Goal: Task Accomplishment & Management: Complete application form

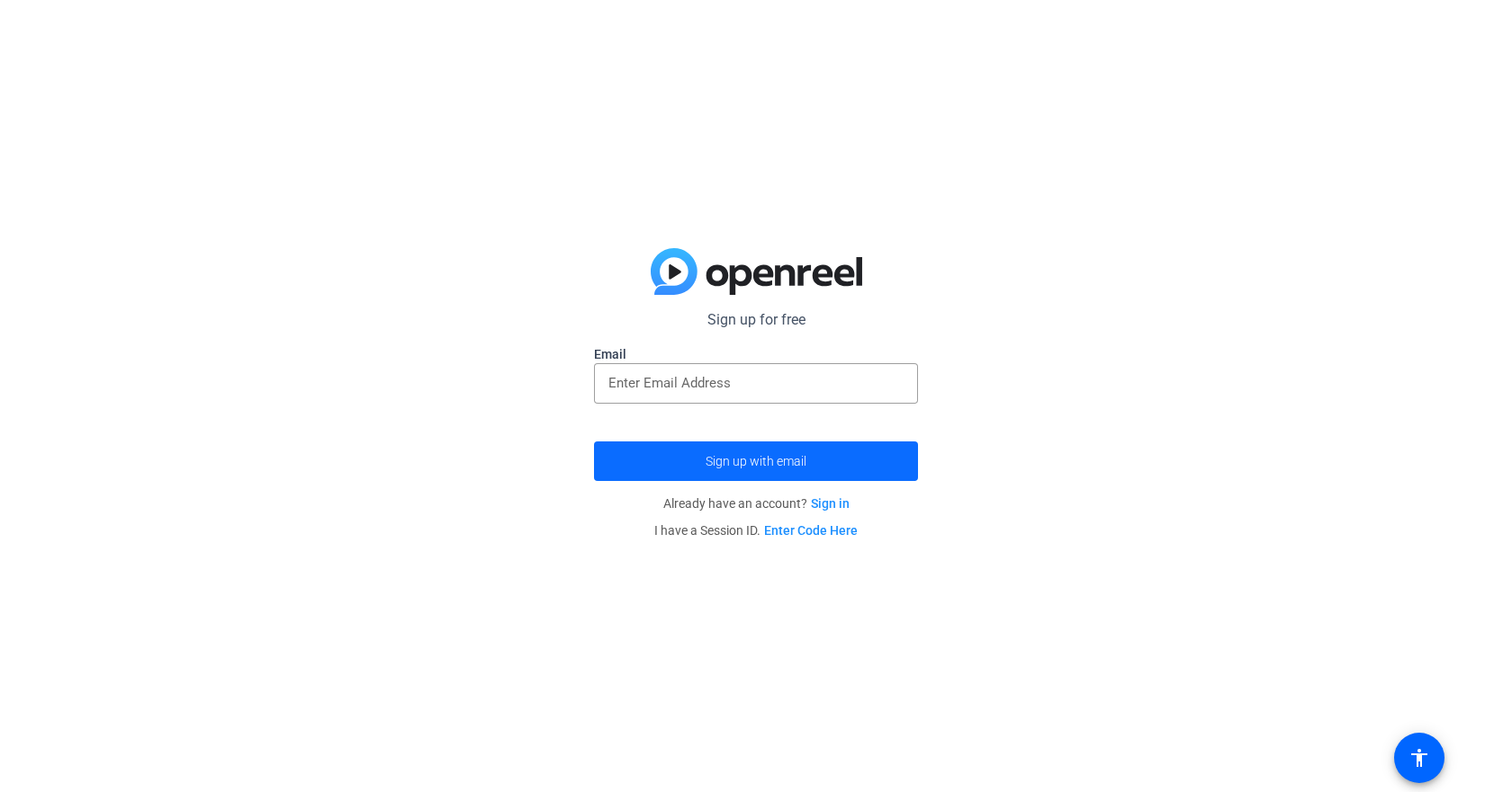
click at [821, 472] on span "submit" at bounding box center [755, 462] width 324 height 44
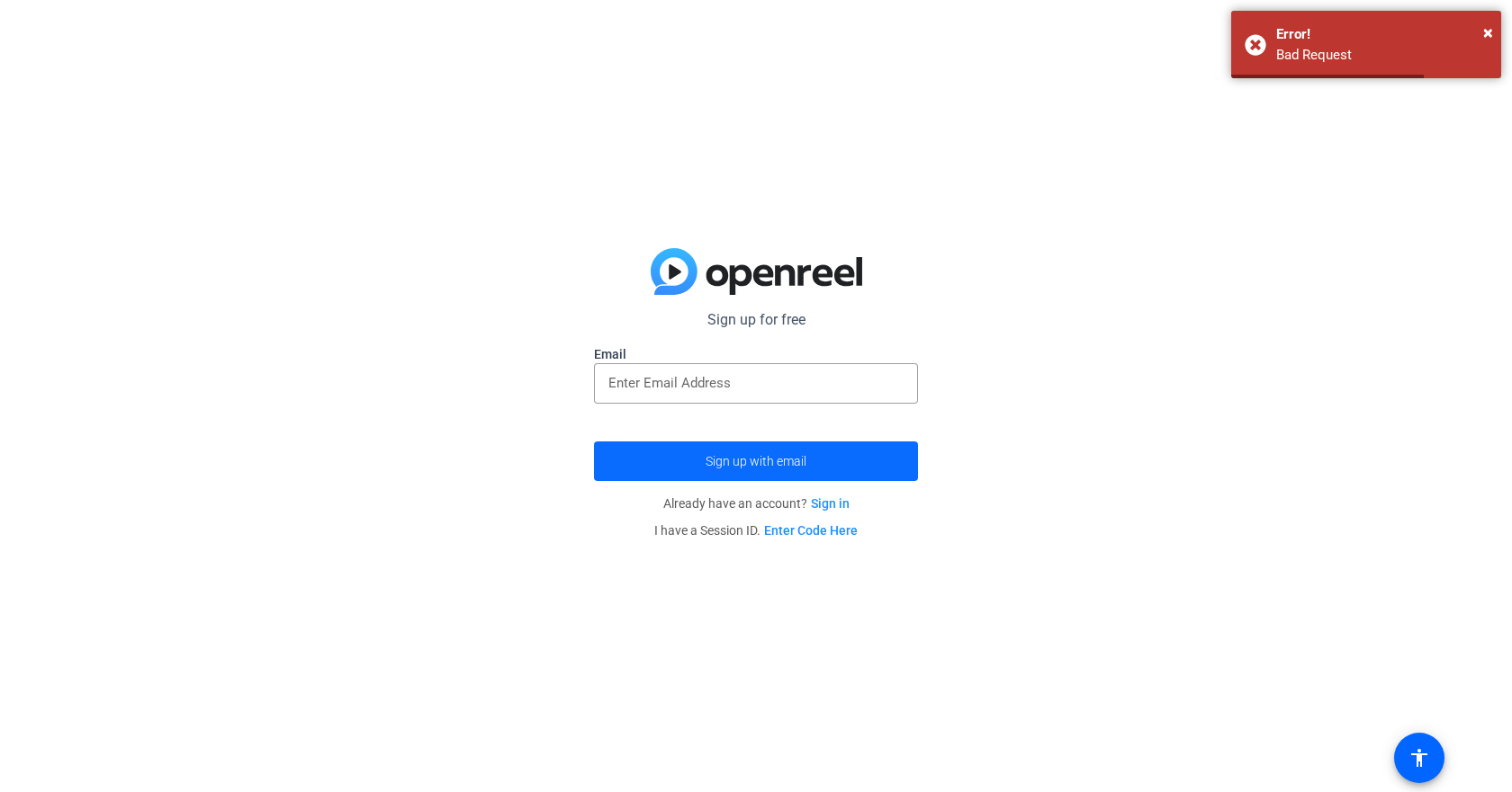
click at [830, 468] on span "submit" at bounding box center [755, 462] width 324 height 44
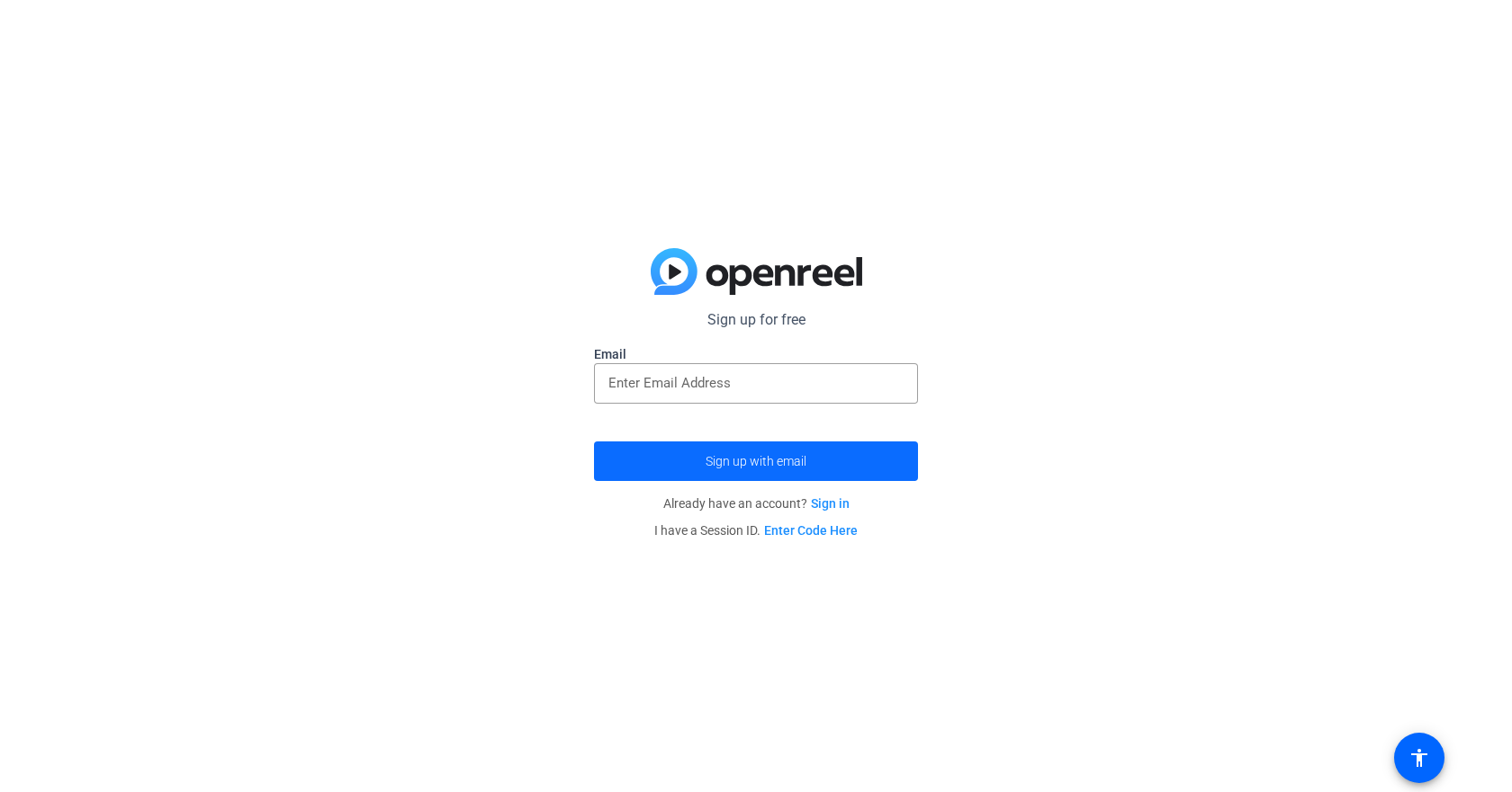
click at [849, 473] on span "submit" at bounding box center [755, 462] width 324 height 44
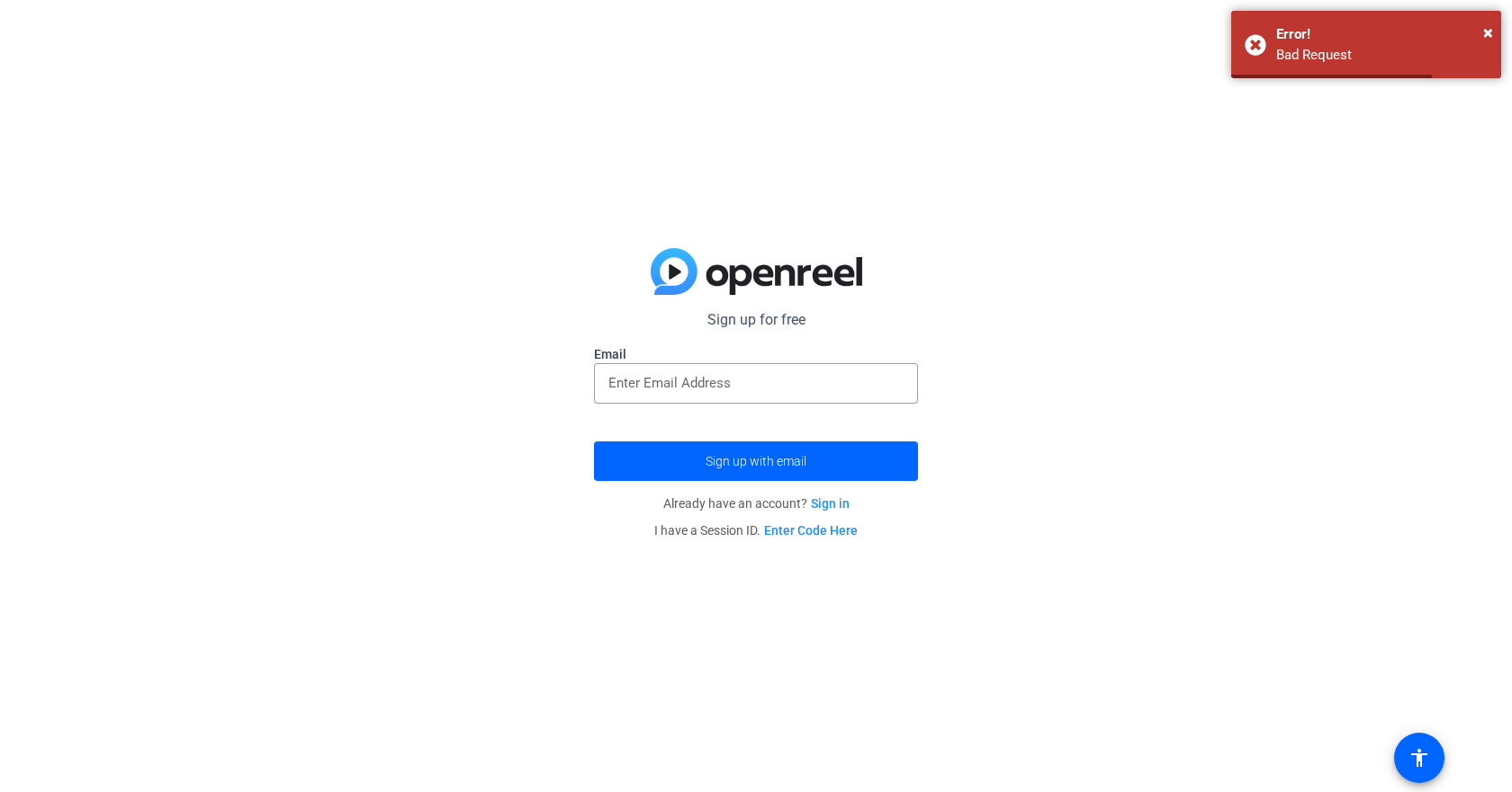
click at [840, 502] on link "Sign in" at bounding box center [830, 504] width 39 height 15
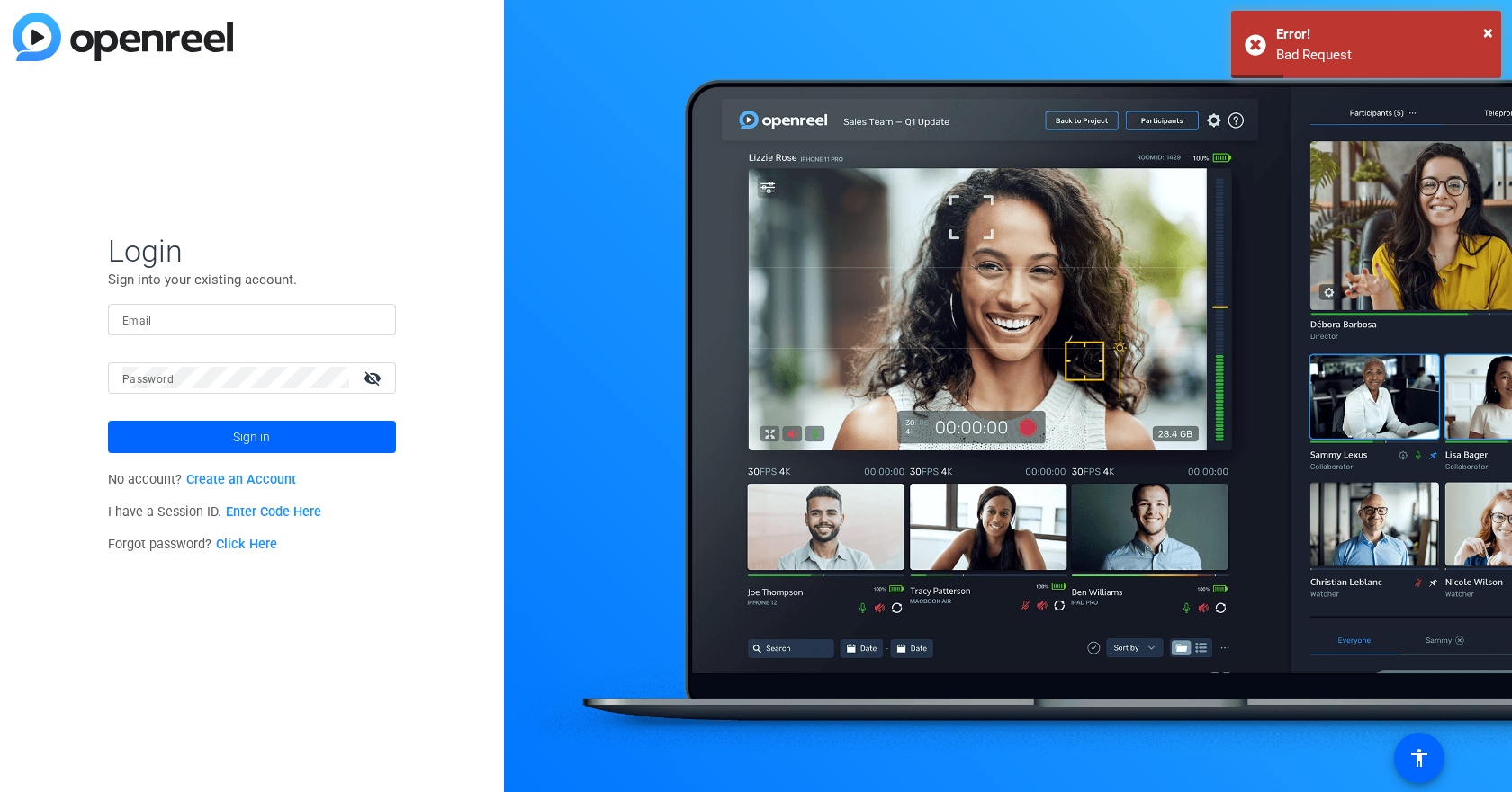
click at [278, 477] on link "Create an Account" at bounding box center [241, 479] width 110 height 15
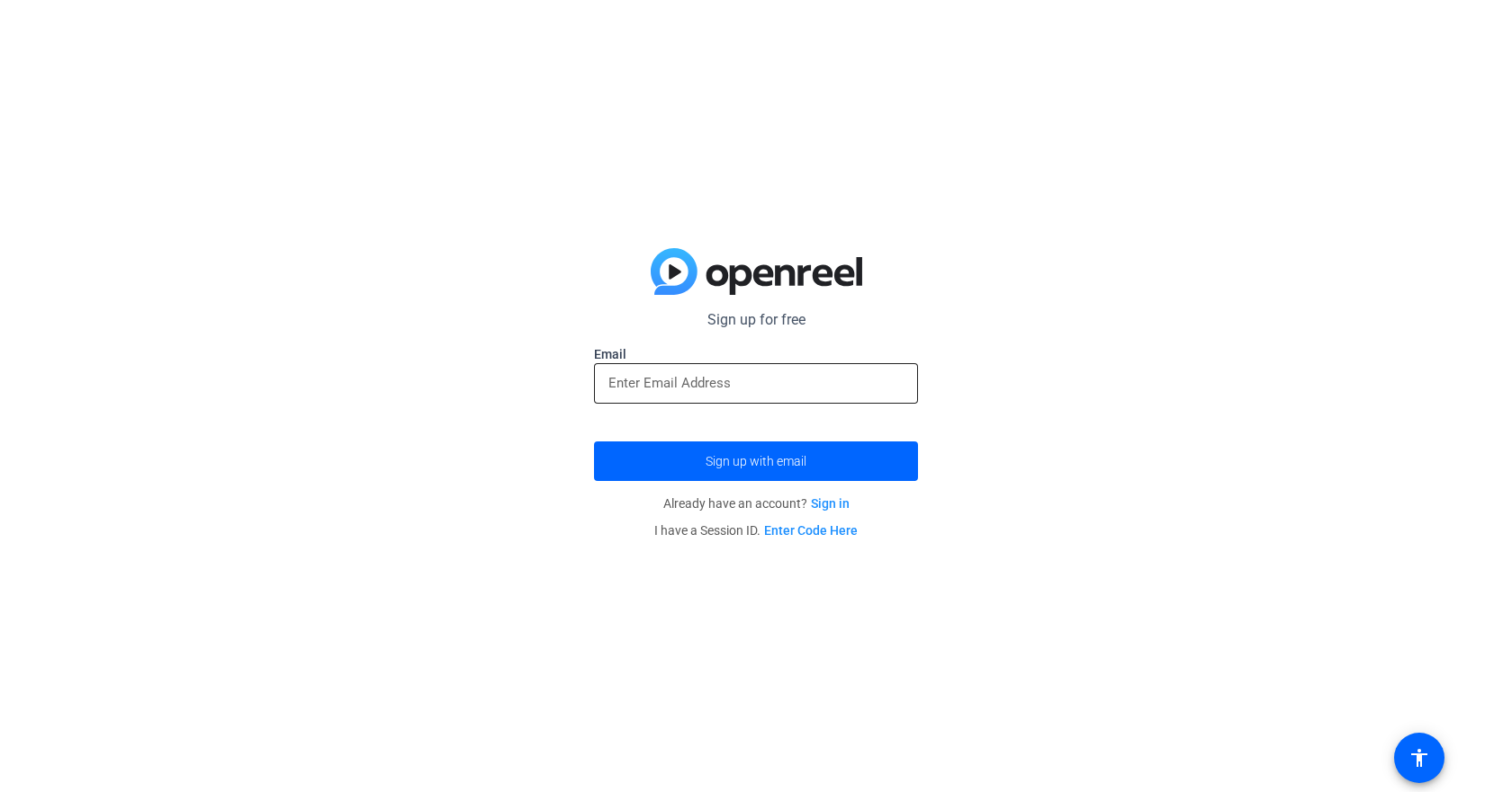
click at [673, 384] on input "email" at bounding box center [755, 383] width 295 height 22
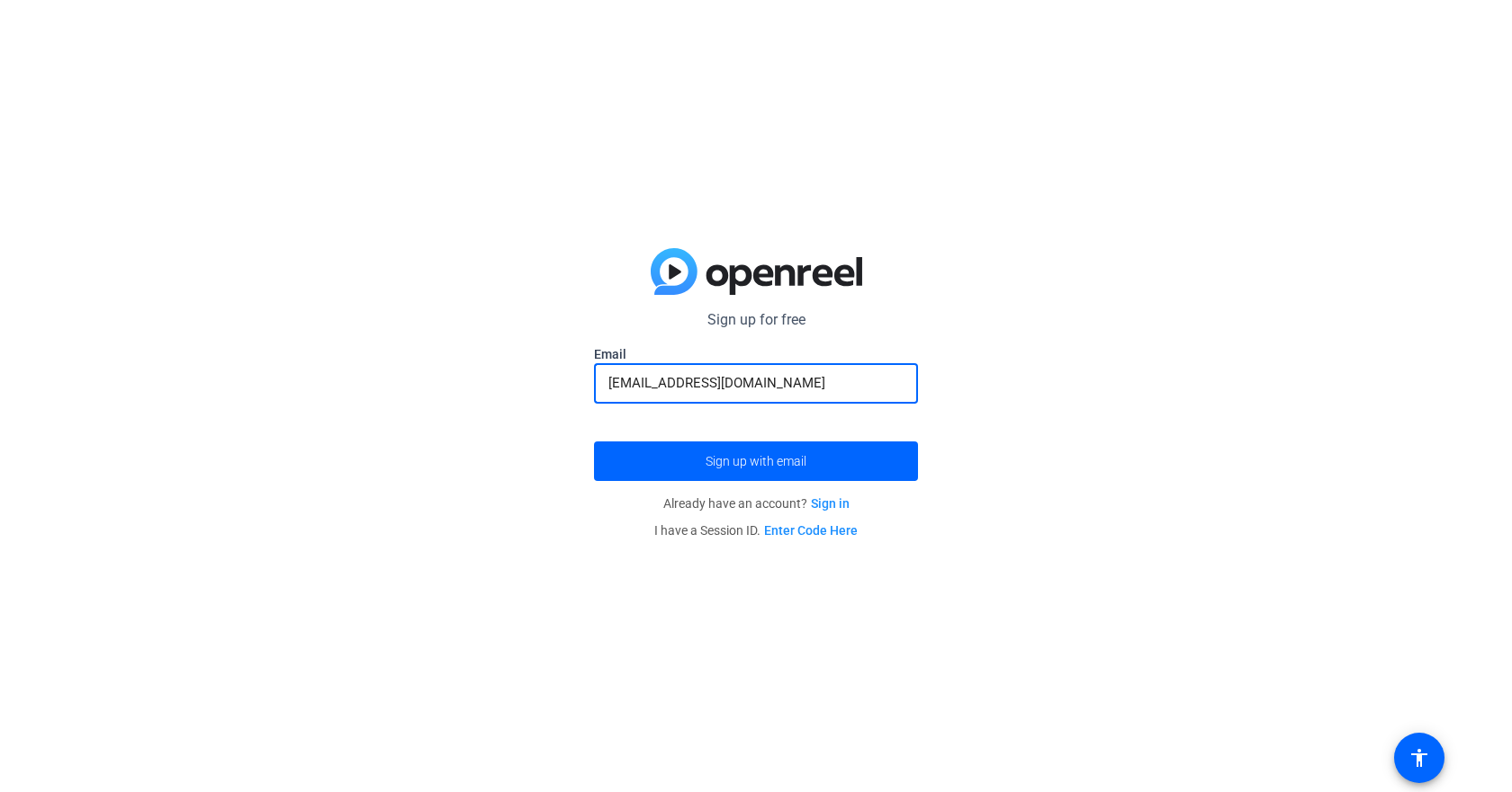
type input "[EMAIL_ADDRESS][DOMAIN_NAME]"
click at [594, 442] on button "Sign up with email" at bounding box center [755, 462] width 324 height 40
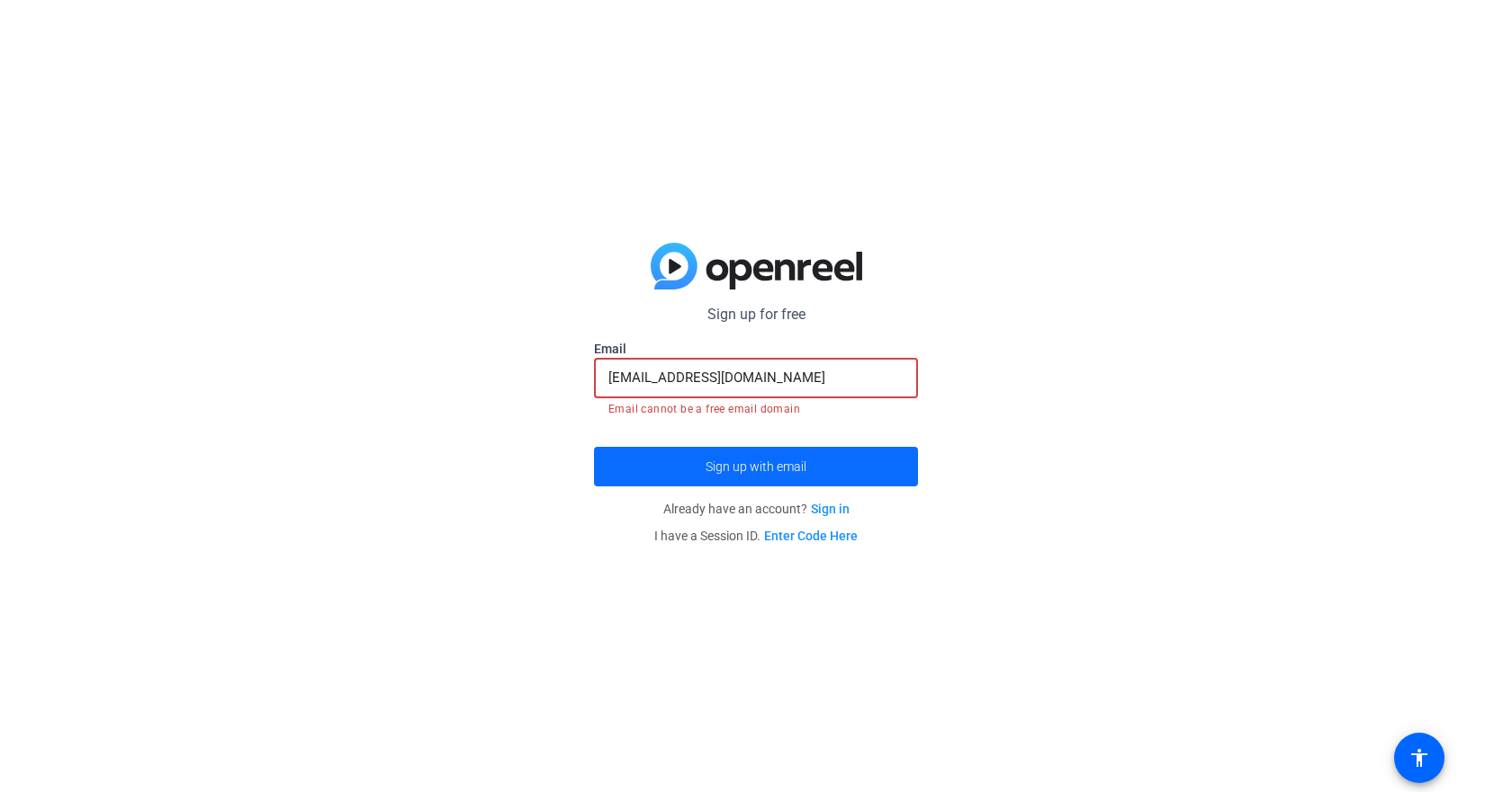
click at [759, 467] on span "Sign up with email" at bounding box center [755, 467] width 101 height 0
click at [832, 512] on link "Sign in" at bounding box center [830, 509] width 39 height 15
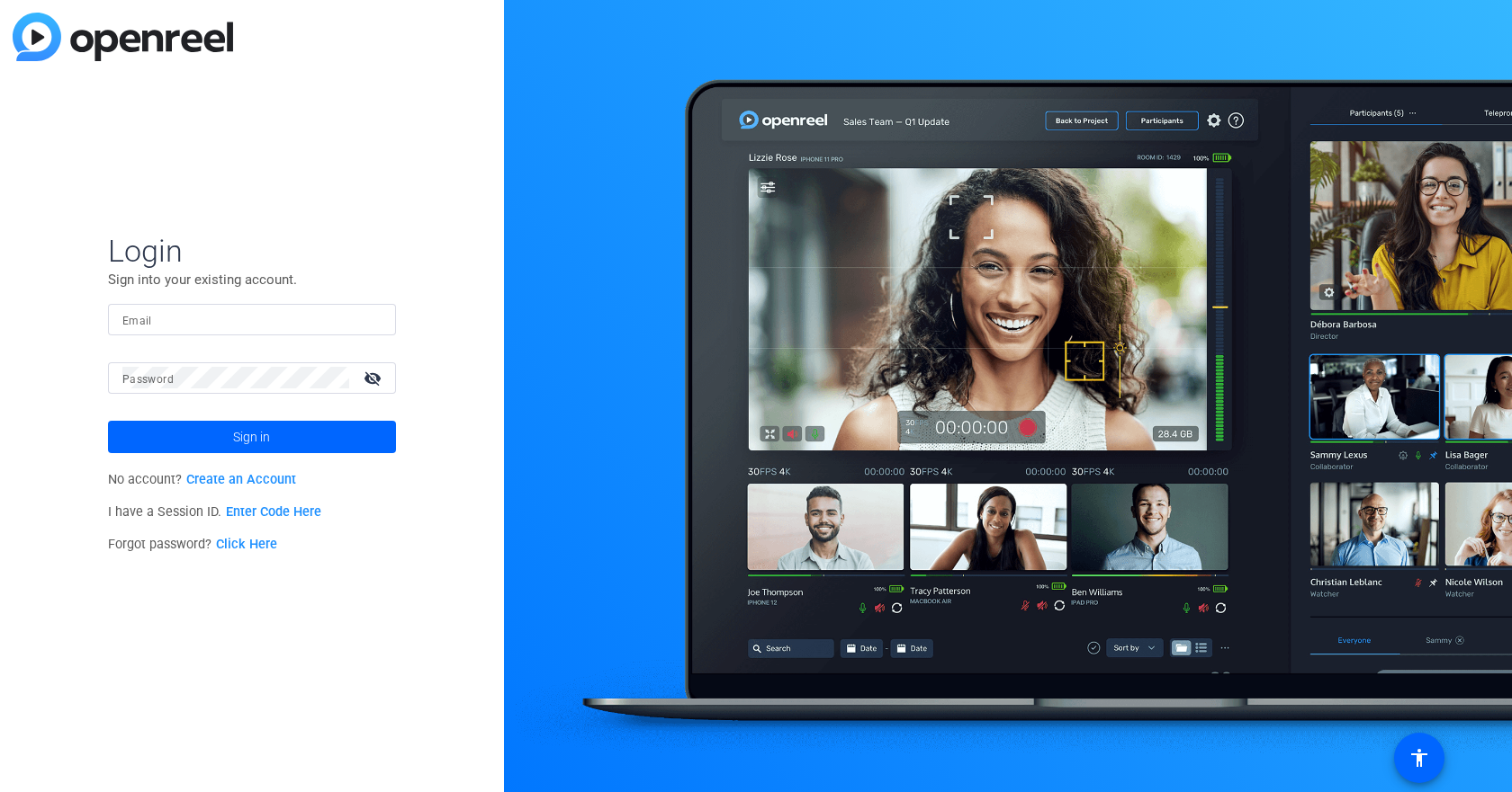
click at [266, 479] on link "Create an Account" at bounding box center [241, 479] width 110 height 15
